Goal: Task Accomplishment & Management: Manage account settings

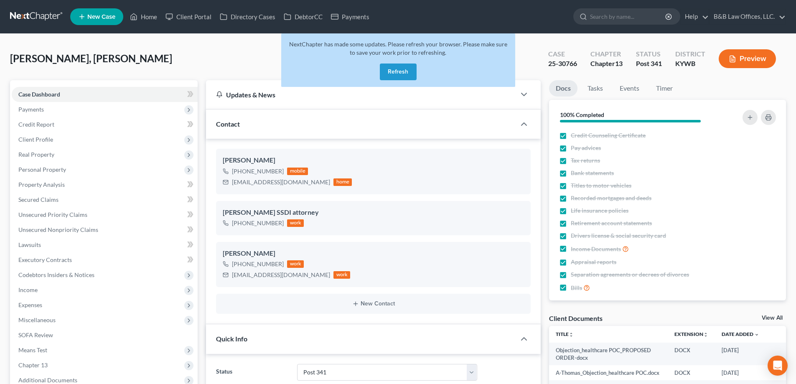
select select "15"
select select "2"
select select "0"
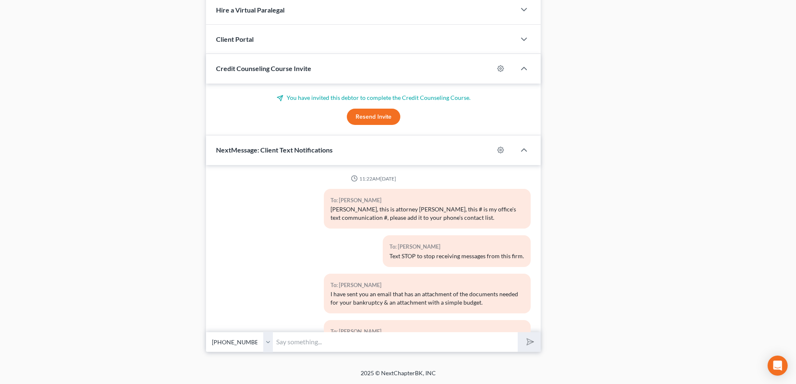
scroll to position [5854, 0]
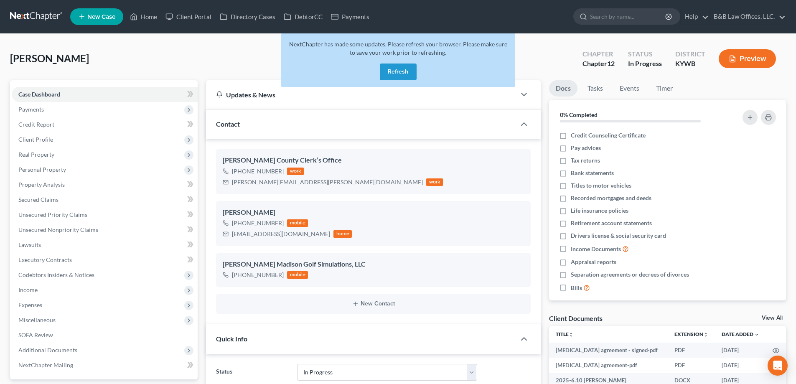
select select "9"
select select "0"
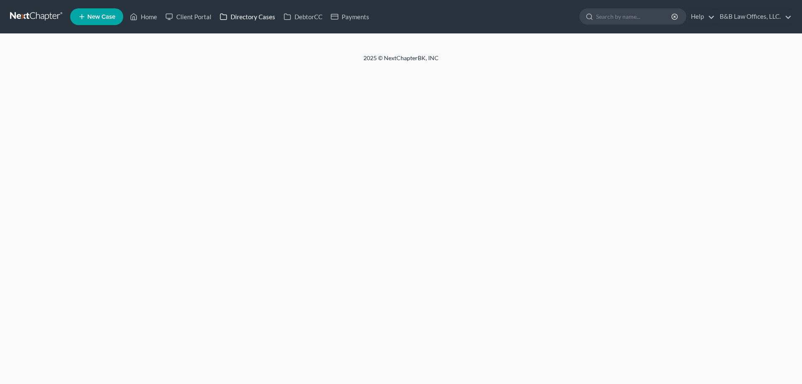
select select "2"
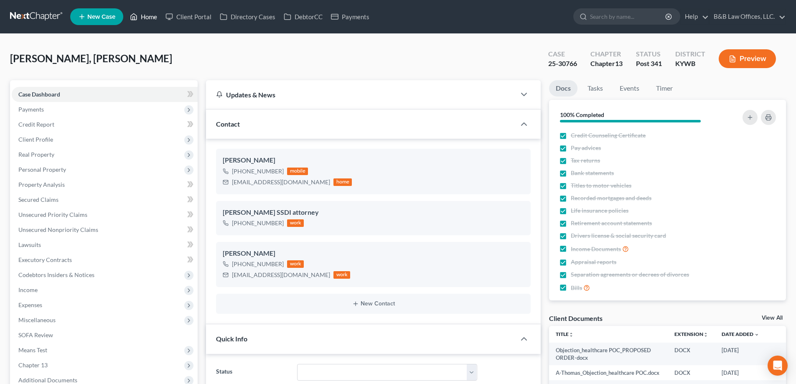
scroll to position [5854, 0]
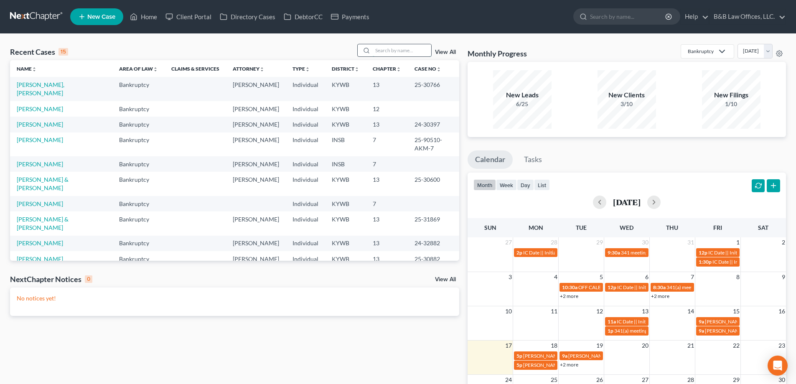
click at [398, 52] on input "search" at bounding box center [402, 50] width 59 height 12
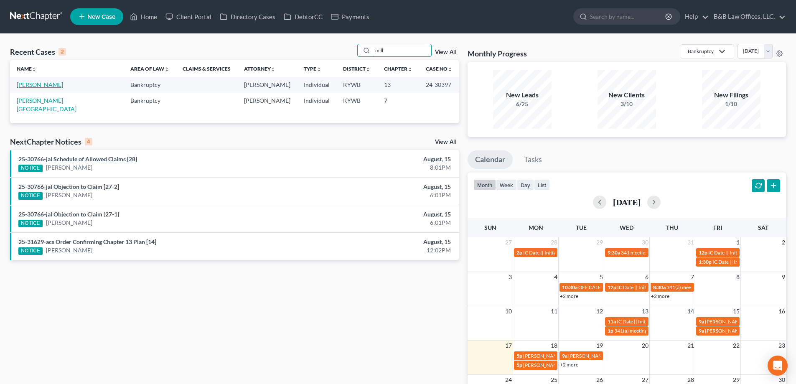
type input "mill"
click at [29, 87] on link "[PERSON_NAME]" at bounding box center [40, 84] width 46 height 7
select select "2"
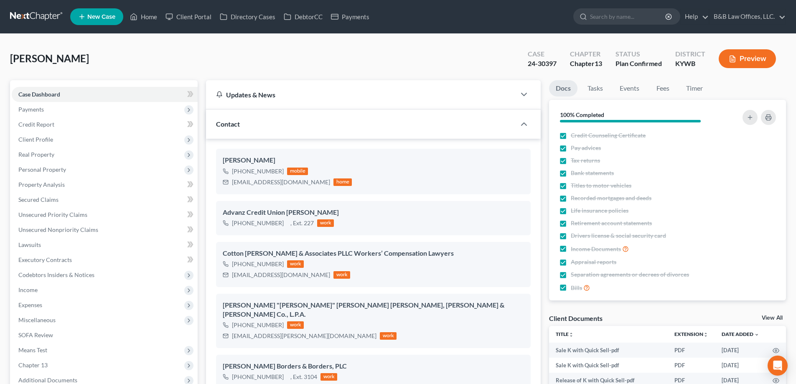
scroll to position [13824, 0]
click at [772, 316] on link "View All" at bounding box center [772, 318] width 21 height 6
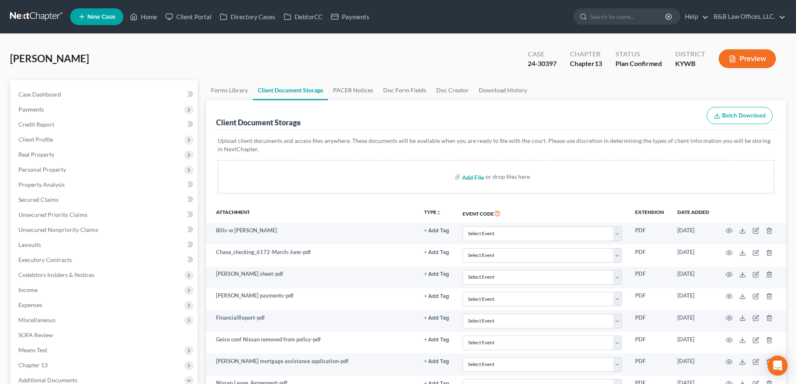
click at [474, 177] on input "file" at bounding box center [472, 176] width 20 height 15
type input "C:\fakepath\flexmls.pdf"
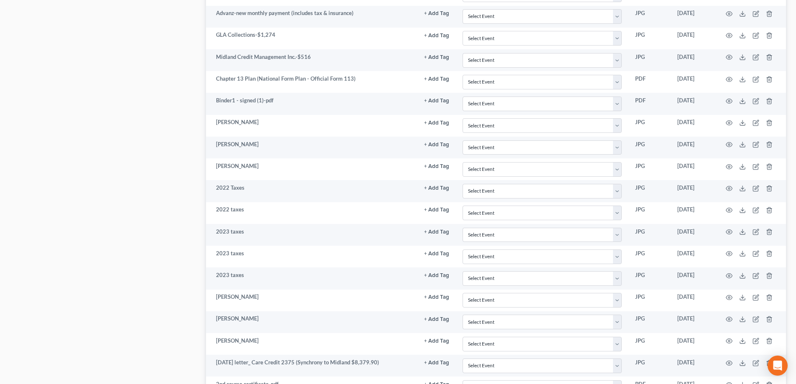
scroll to position [1912, 0]
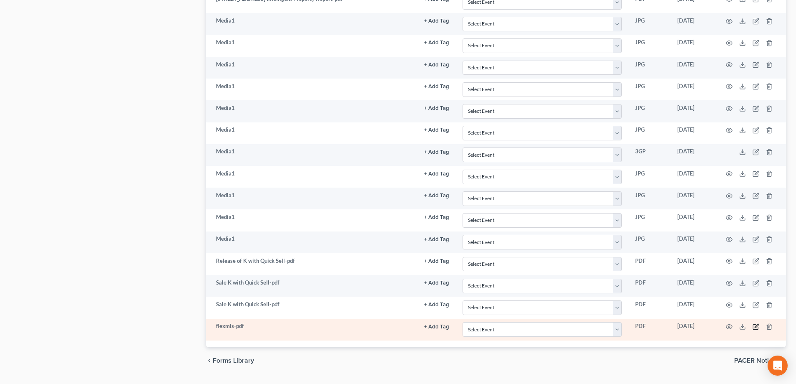
click at [756, 328] on icon "button" at bounding box center [757, 326] width 4 height 4
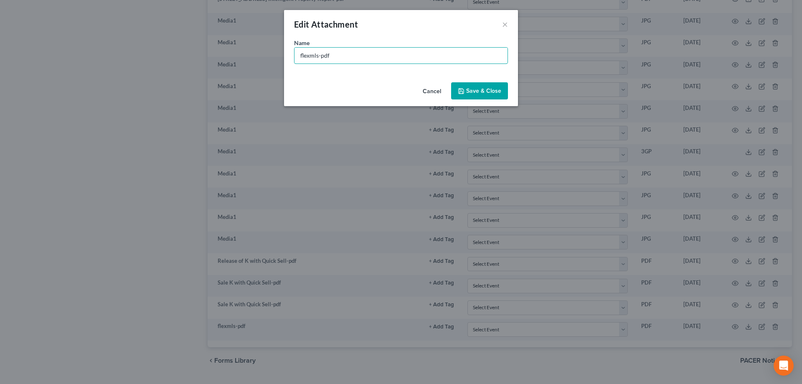
drag, startPoint x: 369, startPoint y: 56, endPoint x: 277, endPoint y: 58, distance: 91.5
click at [277, 58] on div "Edit Attachment × Name * flexmls-pdf Cancel Save & Close" at bounding box center [401, 192] width 802 height 384
type input "CMA"
click at [488, 92] on span "Save & Close" at bounding box center [483, 90] width 35 height 7
